Goal: Transaction & Acquisition: Purchase product/service

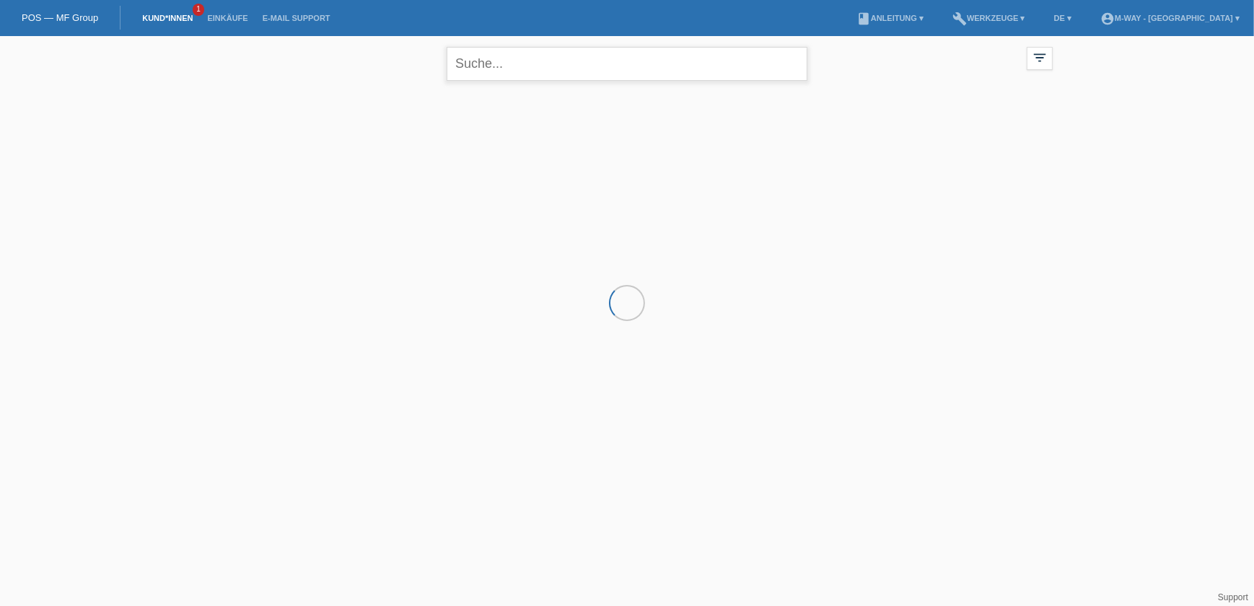
drag, startPoint x: 551, startPoint y: 71, endPoint x: 541, endPoint y: 61, distance: 14.3
click at [550, 71] on input "text" at bounding box center [627, 64] width 361 height 34
type input "[PERSON_NAME]"
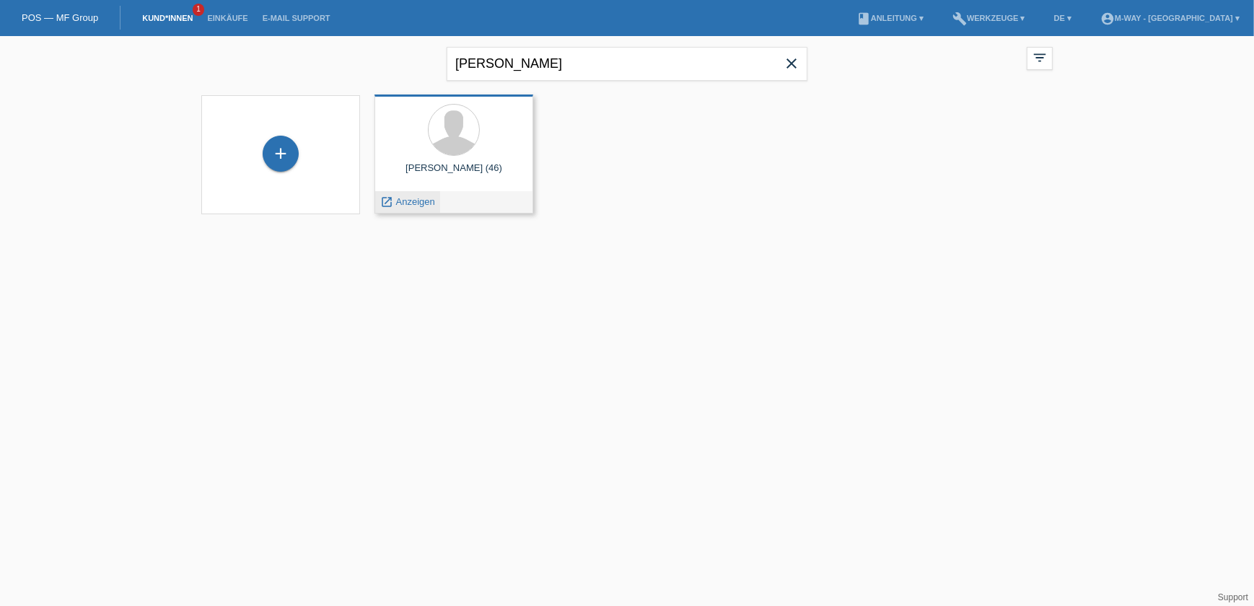
click at [408, 206] on span "Anzeigen" at bounding box center [415, 201] width 39 height 11
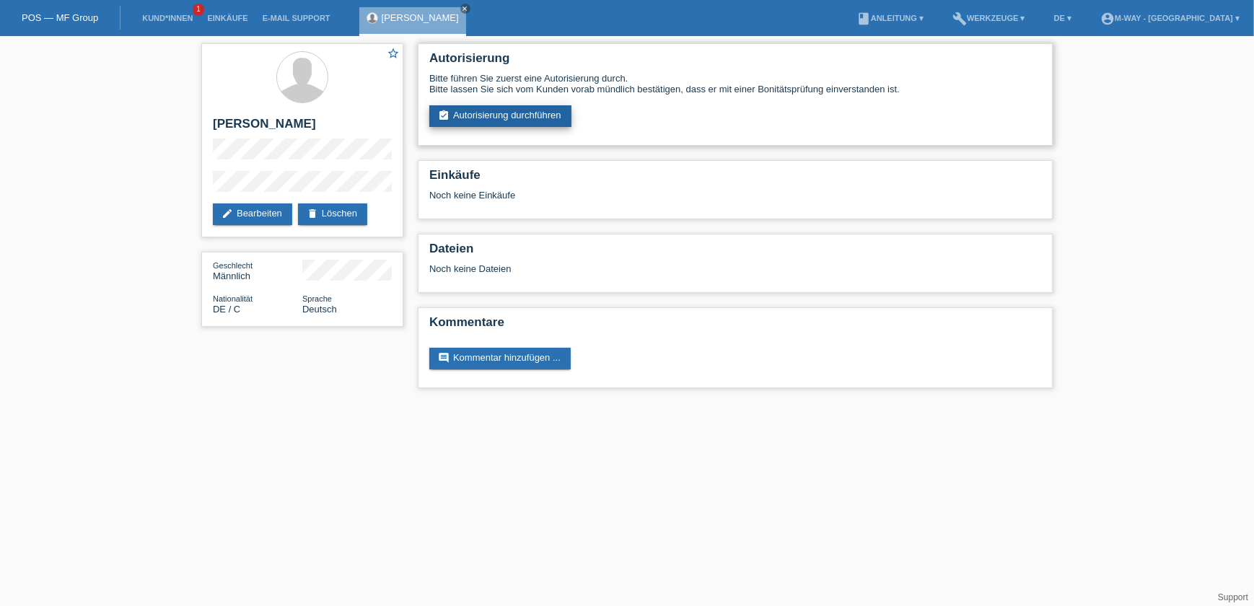
click at [509, 116] on link "assignment_turned_in Autorisierung durchführen" at bounding box center [500, 116] width 142 height 22
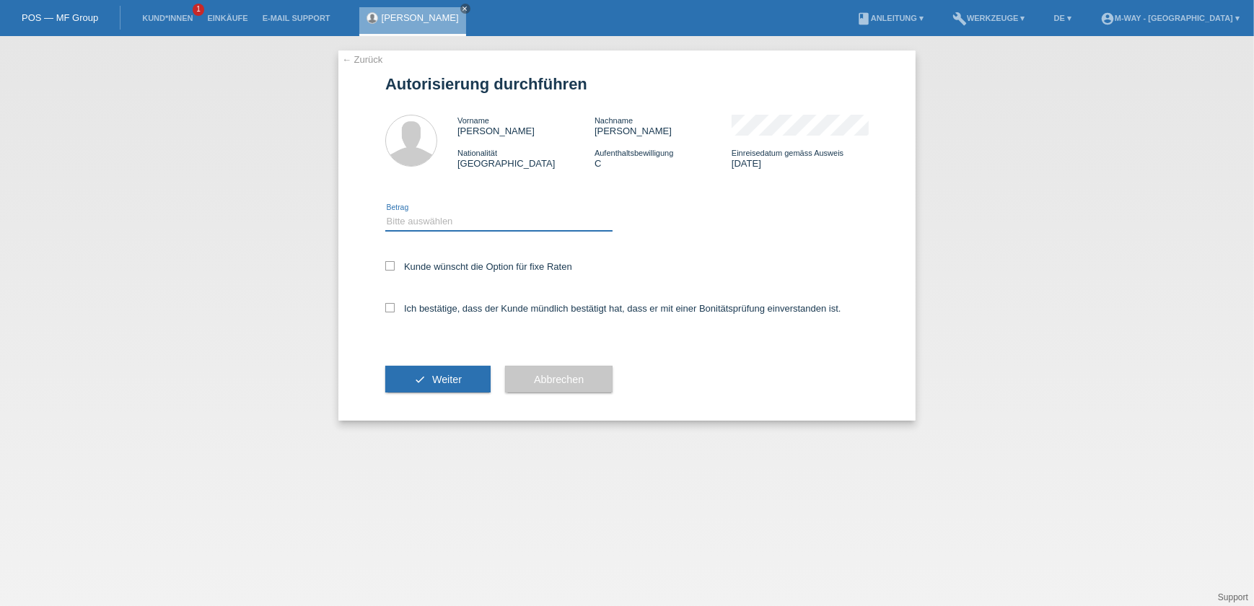
click at [431, 224] on select "Bitte auswählen CHF 1.00 - CHF 499.00 CHF 500.00 - CHF 1'999.00 CHF 2'000.00 - …" at bounding box center [498, 221] width 227 height 17
select select "3"
click at [385, 213] on select "Bitte auswählen CHF 1.00 - CHF 499.00 CHF 500.00 - CHF 1'999.00 CHF 2'000.00 - …" at bounding box center [498, 221] width 227 height 17
click at [428, 266] on label "Kunde wünscht die Option für fixe Raten" at bounding box center [478, 266] width 187 height 11
click at [395, 266] on input "Kunde wünscht die Option für fixe Raten" at bounding box center [389, 265] width 9 height 9
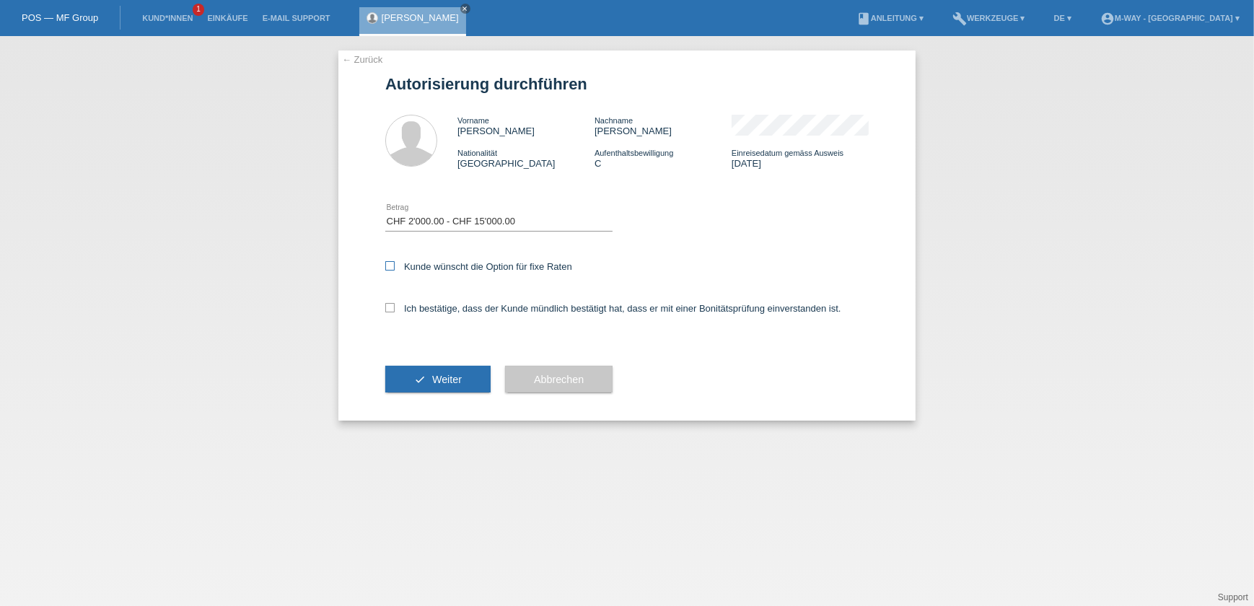
checkbox input "true"
click at [421, 305] on label "Ich bestätige, dass der Kunde mündlich bestätigt hat, dass er mit einer Bonität…" at bounding box center [613, 308] width 456 height 11
click at [395, 305] on input "Ich bestätige, dass der Kunde mündlich bestätigt hat, dass er mit einer Bonität…" at bounding box center [389, 307] width 9 height 9
checkbox input "true"
click at [433, 375] on span "Weiter" at bounding box center [447, 380] width 30 height 12
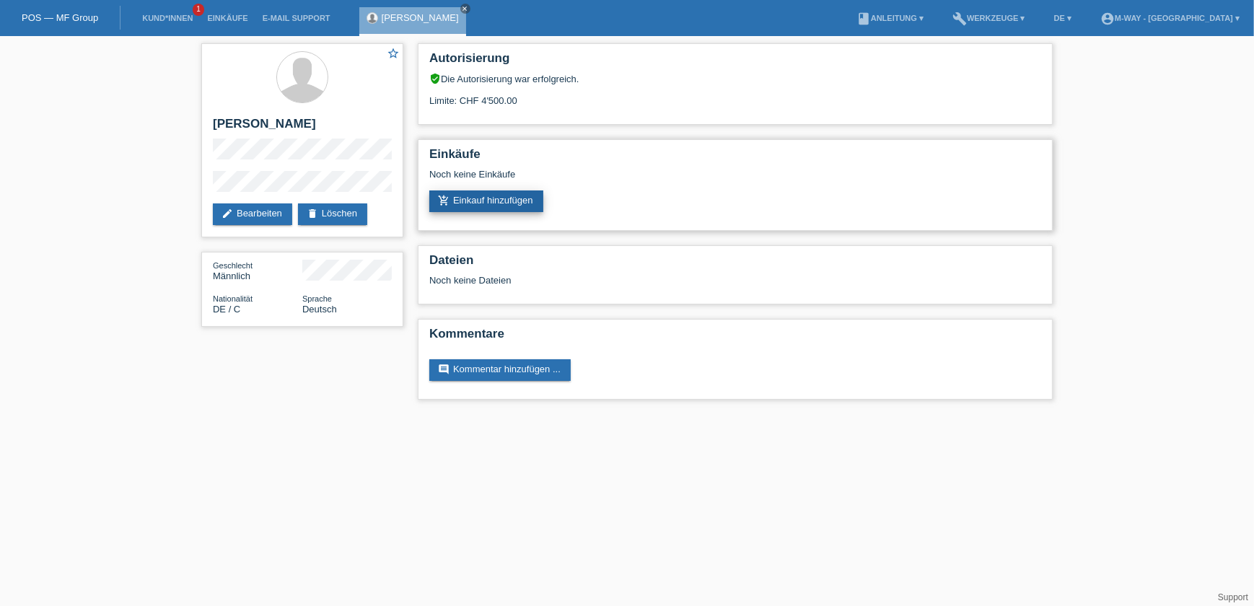
click at [486, 208] on link "add_shopping_cart Einkauf hinzufügen" at bounding box center [486, 201] width 114 height 22
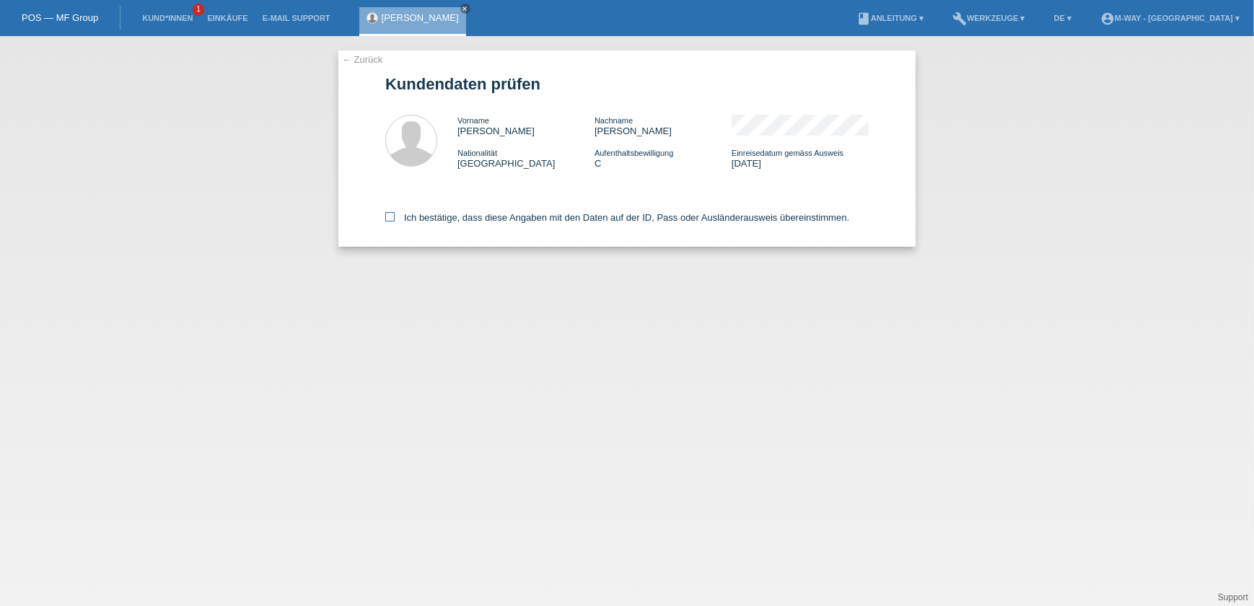
click at [397, 212] on label "Ich bestätige, dass diese Angaben mit den Daten auf der ID, Pass oder Ausländer…" at bounding box center [617, 217] width 464 height 11
click at [395, 212] on input "Ich bestätige, dass diese Angaben mit den Daten auf der ID, Pass oder Ausländer…" at bounding box center [389, 216] width 9 height 9
checkbox input "true"
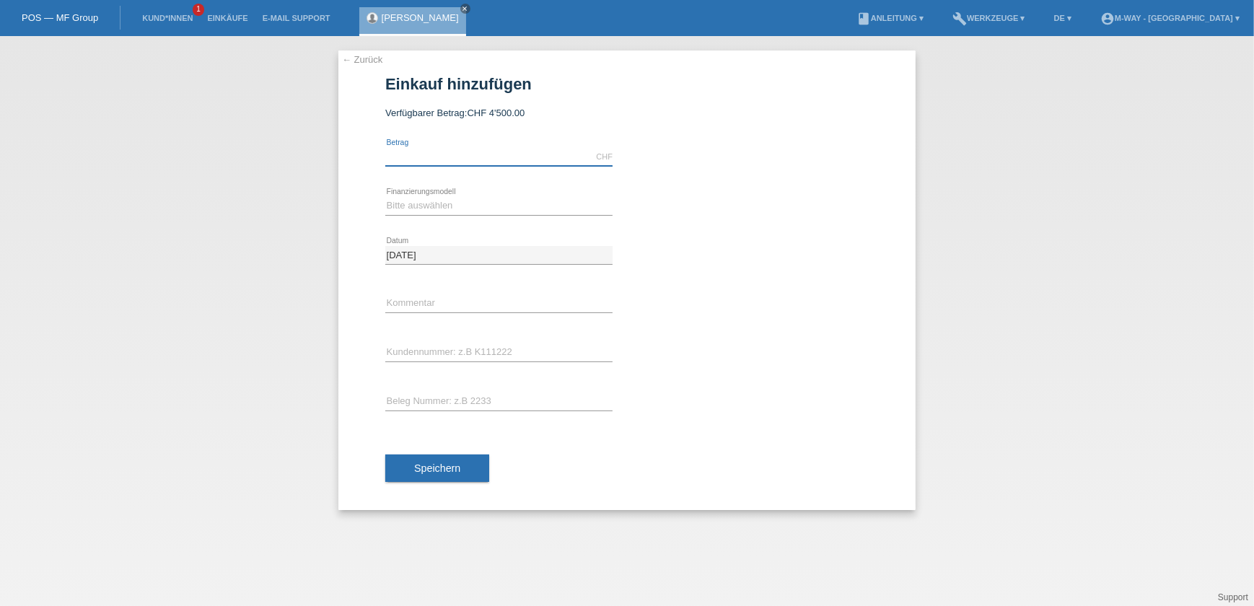
click at [447, 152] on input "text" at bounding box center [498, 157] width 227 height 18
click at [468, 157] on input "text" at bounding box center [498, 157] width 227 height 18
type input "4393.15"
drag, startPoint x: 498, startPoint y: 201, endPoint x: 490, endPoint y: 212, distance: 14.0
click at [497, 203] on select "Bitte auswählen Fixe Raten Kauf auf Rechnung mit Teilzahlungsoption" at bounding box center [498, 205] width 227 height 17
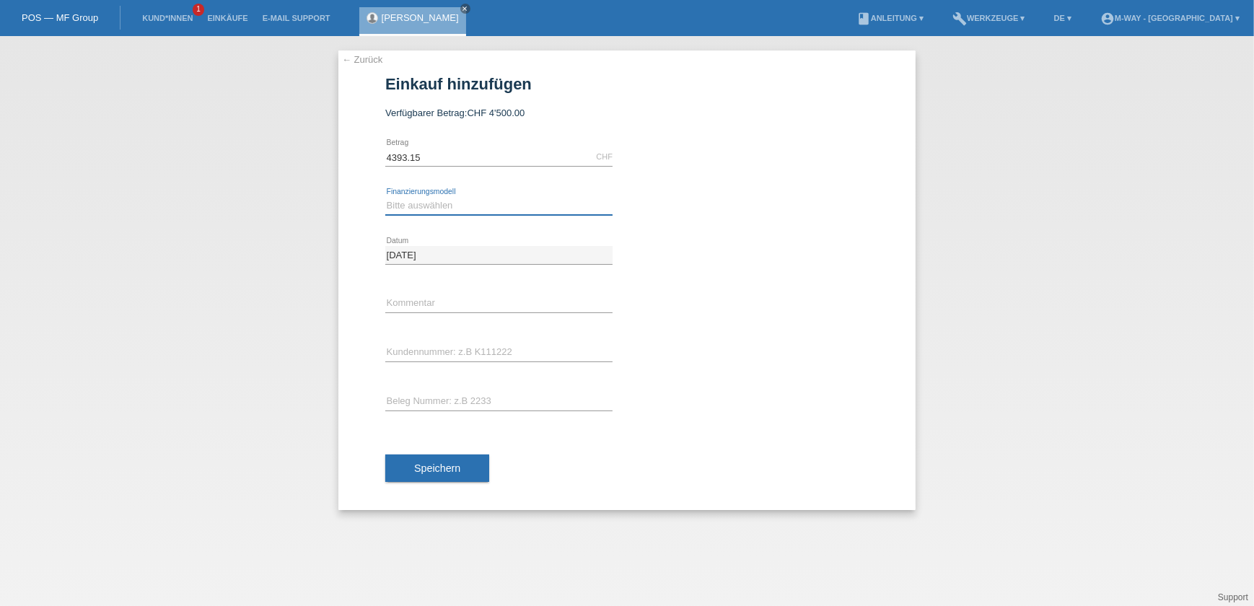
select select "77"
click at [385, 197] on select "Bitte auswählen Fixe Raten Kauf auf Rechnung mit Teilzahlungsoption" at bounding box center [498, 205] width 227 height 17
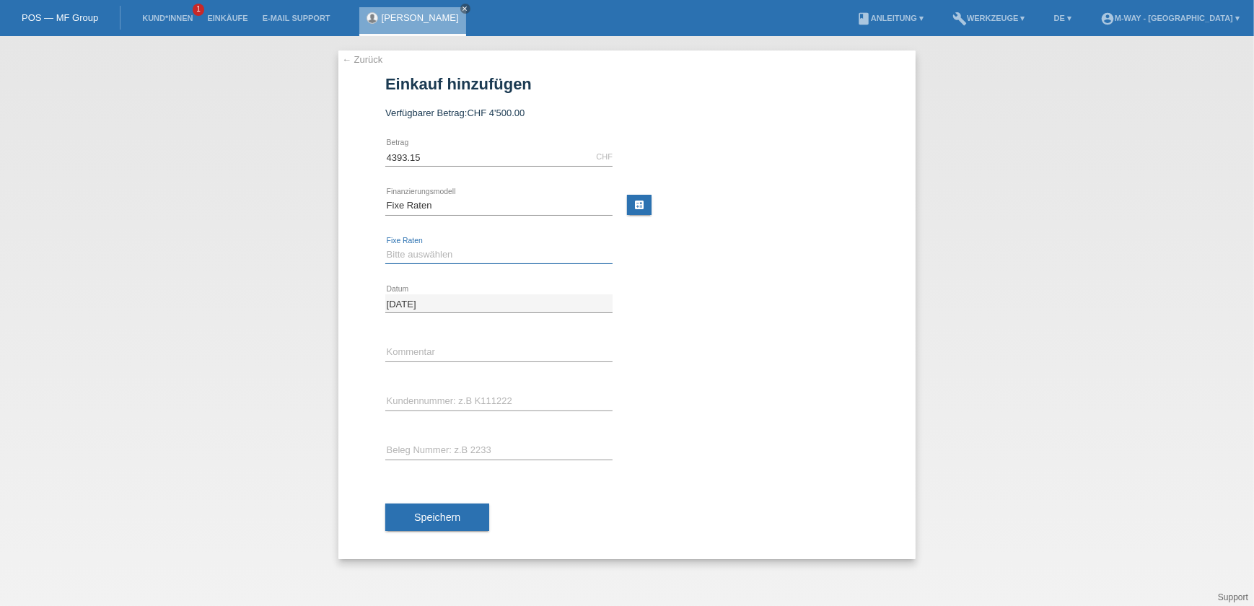
click at [448, 254] on select "Bitte auswählen 4 Raten 5 Raten 6 Raten 7 Raten 8 Raten 9 Raten 10 Raten 11 Rat…" at bounding box center [498, 254] width 227 height 17
select select "172"
click at [385, 246] on select "Bitte auswählen 4 Raten 5 Raten 6 Raten 7 Raten 8 Raten 9 Raten 10 Raten 11 Rat…" at bounding box center [498, 254] width 227 height 17
click at [424, 356] on input "text" at bounding box center [498, 352] width 227 height 18
type input "Beleg Nr° K067837"
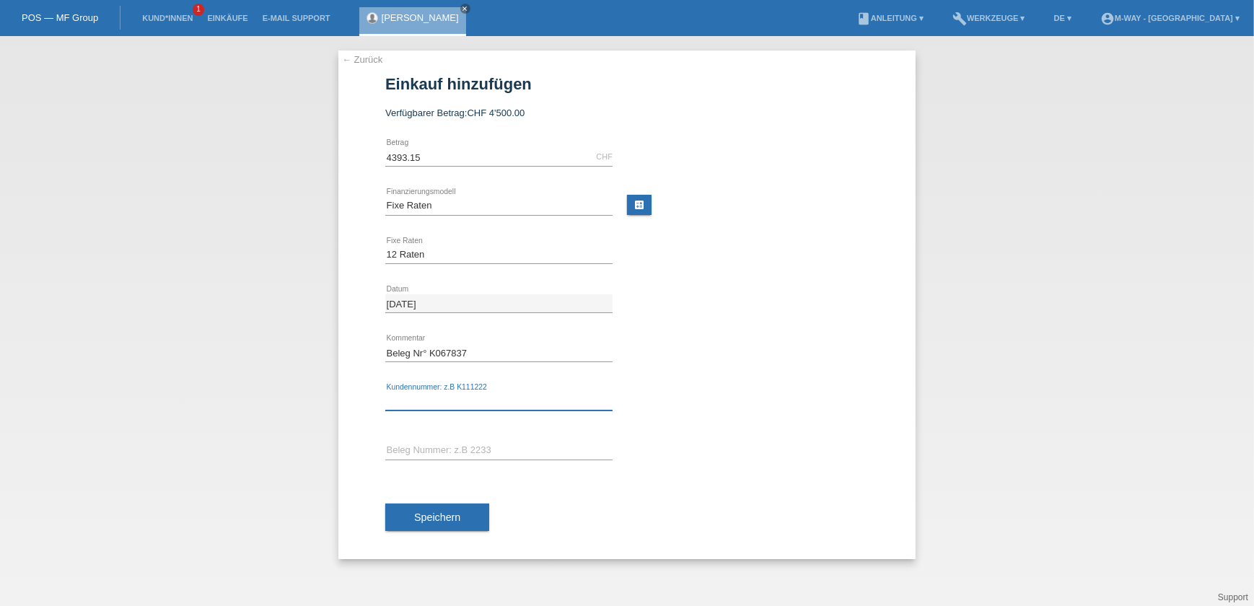
click at [429, 397] on input "text" at bounding box center [498, 402] width 227 height 18
drag, startPoint x: 462, startPoint y: 353, endPoint x: 431, endPoint y: 355, distance: 31.1
click at [431, 355] on input "Beleg Nr° K067837" at bounding box center [498, 352] width 227 height 18
click at [433, 395] on input "text" at bounding box center [498, 402] width 227 height 18
paste input "K067837"
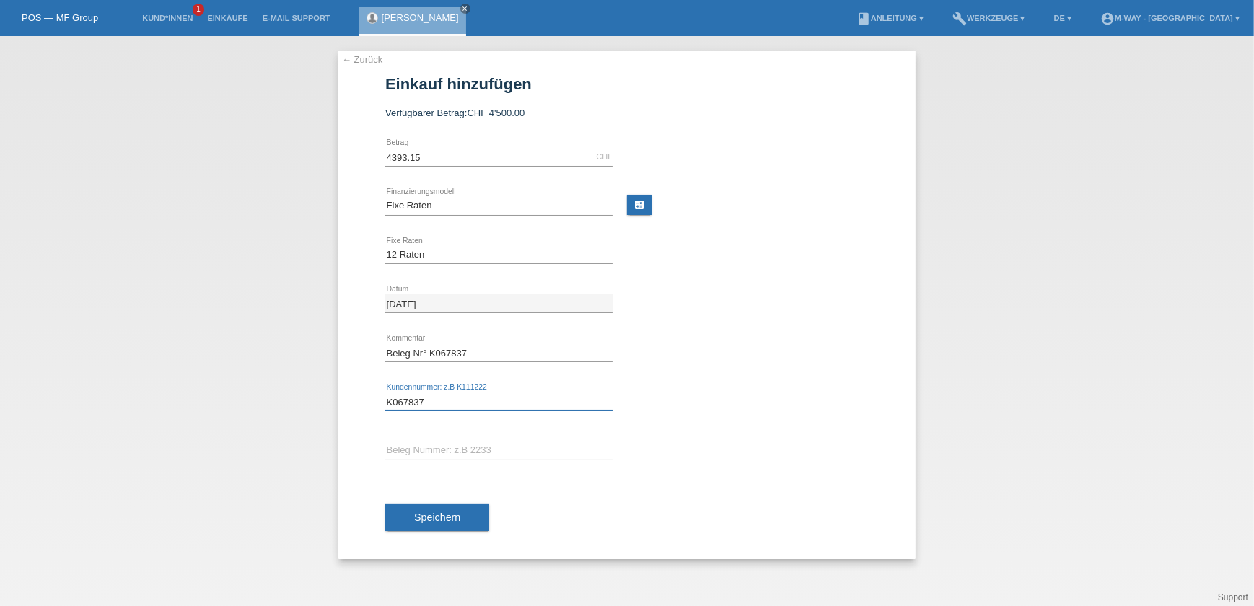
type input "K067837"
drag, startPoint x: 490, startPoint y: 349, endPoint x: 431, endPoint y: 346, distance: 58.5
click at [431, 346] on input "Beleg Nr° K067837" at bounding box center [498, 352] width 227 height 18
drag, startPoint x: 504, startPoint y: 352, endPoint x: 428, endPoint y: 351, distance: 75.8
click at [428, 351] on input "Beleg Nr° 67924/6" at bounding box center [498, 352] width 227 height 18
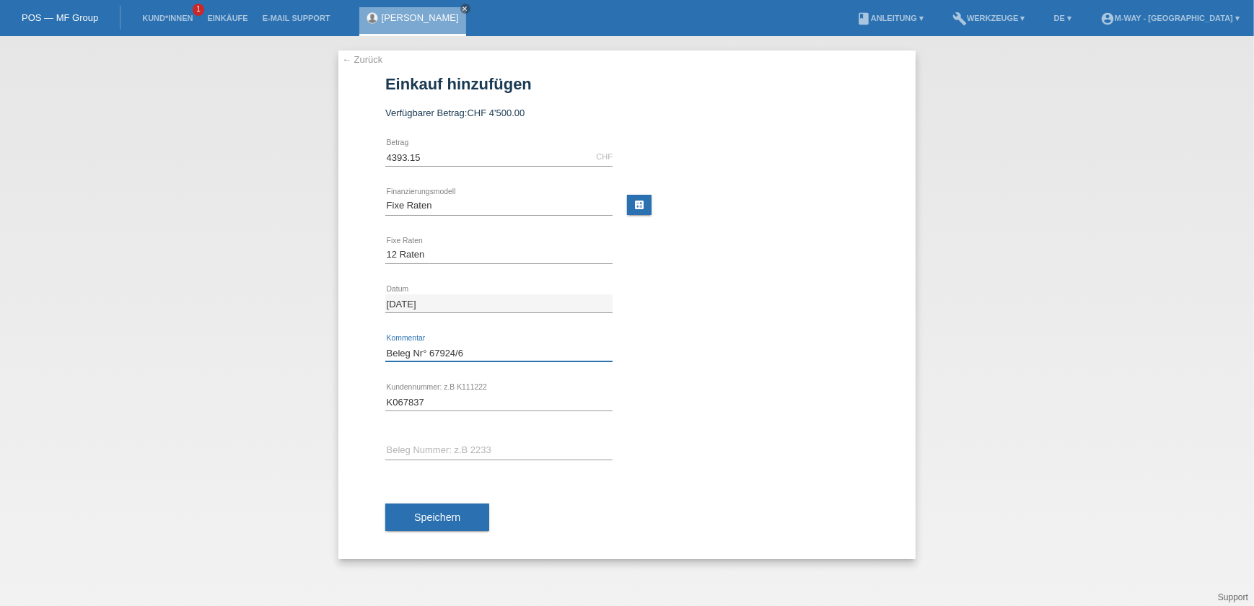
type input "Beleg Nr° 67924/6"
click at [440, 440] on div "error Beleg Nummer: z.B 2233" at bounding box center [498, 450] width 227 height 49
click at [440, 442] on input "text" at bounding box center [498, 451] width 227 height 18
paste input "67924/6"
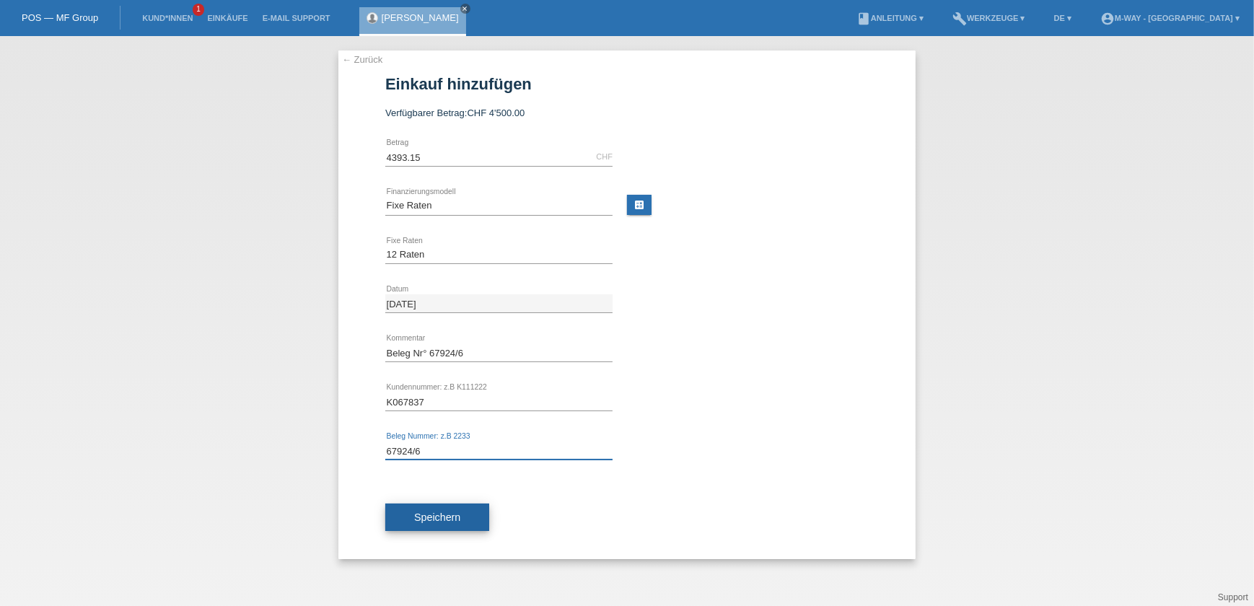
type input "67924/6"
click at [437, 513] on span "Speichern" at bounding box center [437, 518] width 46 height 12
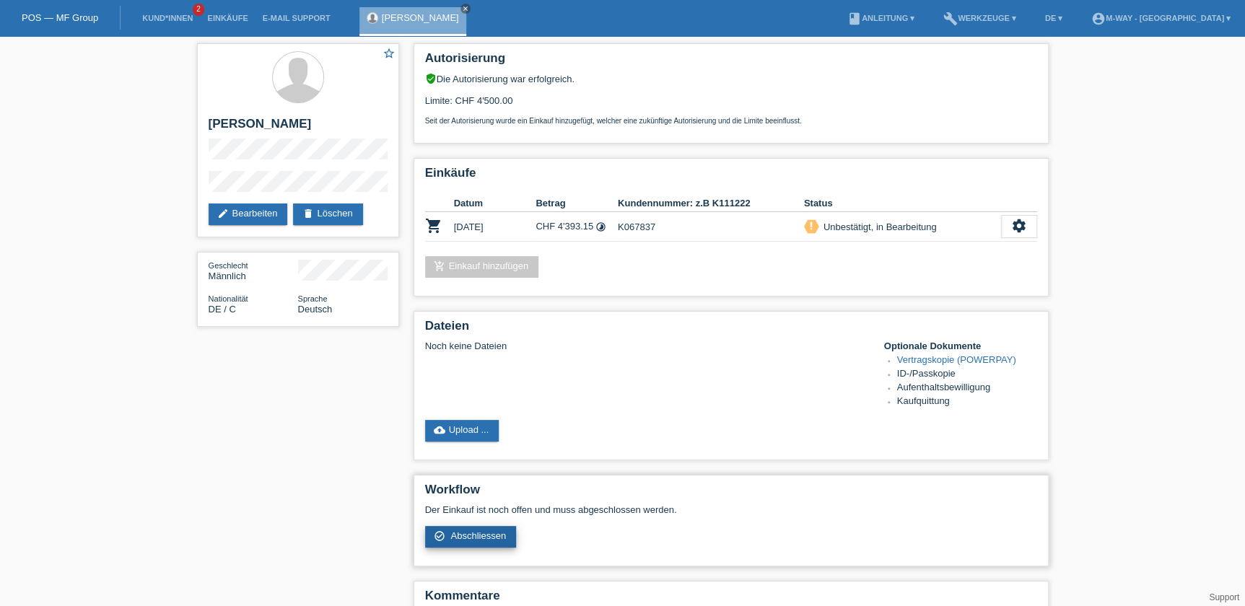
click at [501, 530] on span "Abschliessen" at bounding box center [478, 535] width 56 height 11
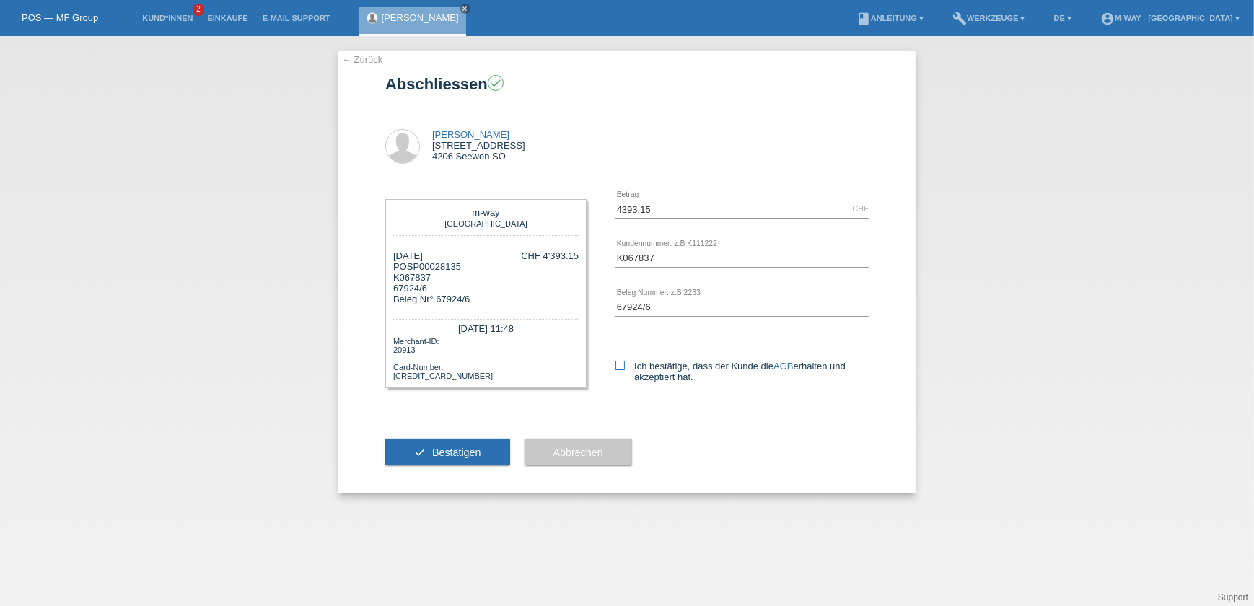
click at [617, 361] on icon at bounding box center [619, 365] width 9 height 9
click at [617, 361] on input "Ich bestätige, dass der Kunde die AGB erhalten und akzeptiert hat." at bounding box center [619, 365] width 9 height 9
checkbox input "true"
click at [452, 450] on span "Bestätigen" at bounding box center [456, 453] width 49 height 12
